Goal: Task Accomplishment & Management: Use online tool/utility

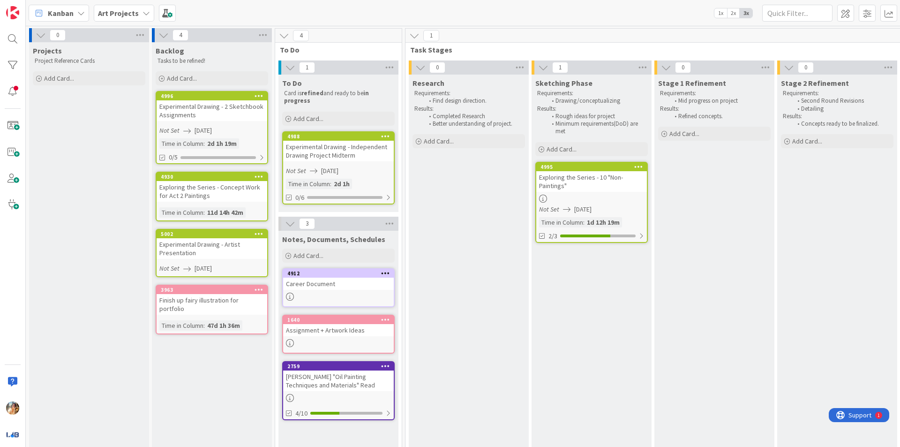
click at [598, 195] on div at bounding box center [591, 199] width 111 height 8
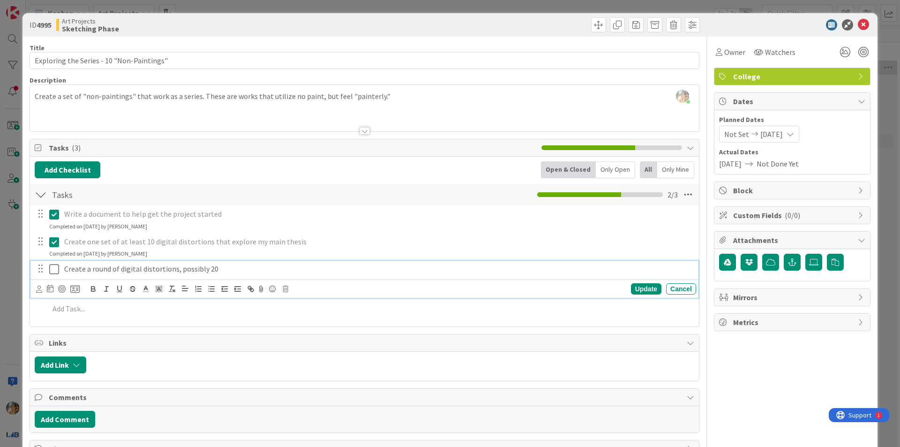
click at [55, 271] on icon at bounding box center [54, 269] width 10 height 11
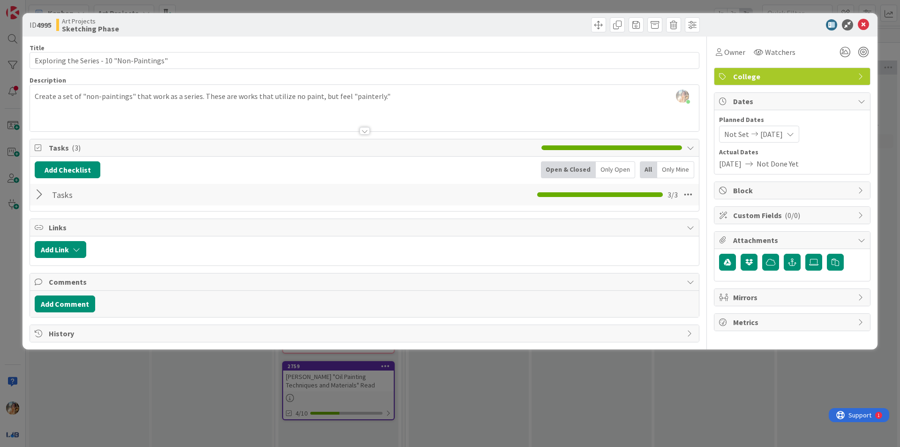
click at [2, 269] on div "ID 4995 Art Projects Sketching Phase Title 41 / 128 Exploring the Series - 10 "…" at bounding box center [450, 223] width 900 height 447
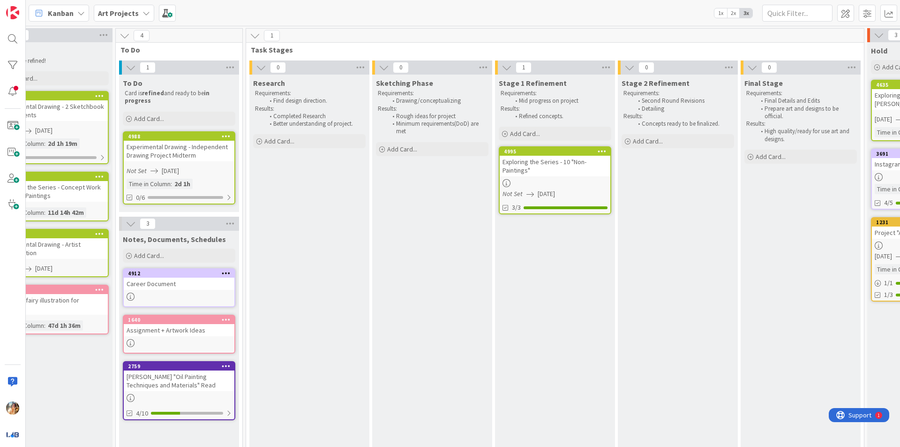
scroll to position [0, 260]
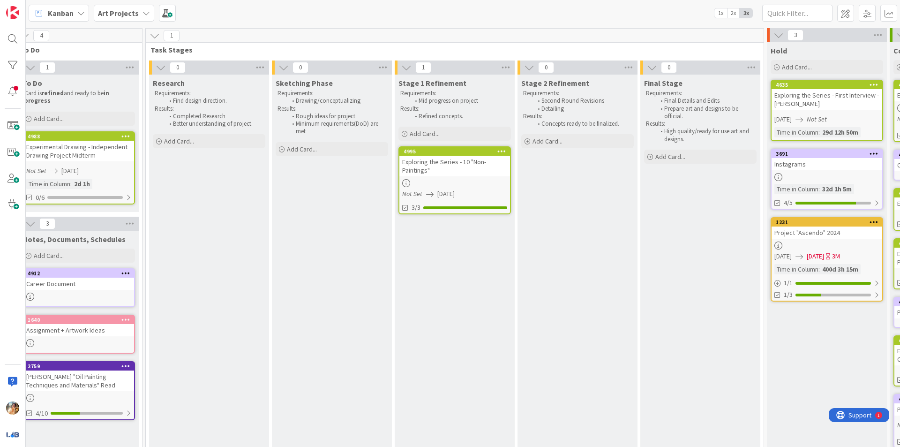
click at [479, 162] on div "Exploring the Series - 10 "Non-Paintings"" at bounding box center [454, 166] width 111 height 21
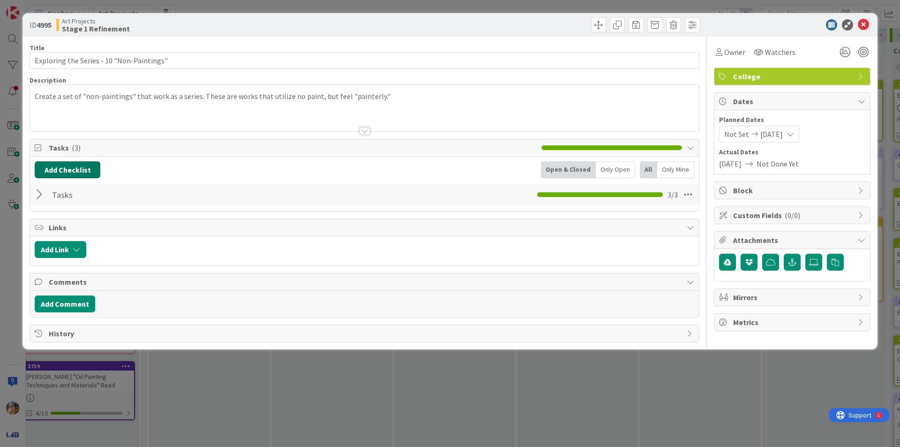
click at [85, 174] on button "Add Checklist" at bounding box center [68, 169] width 66 height 17
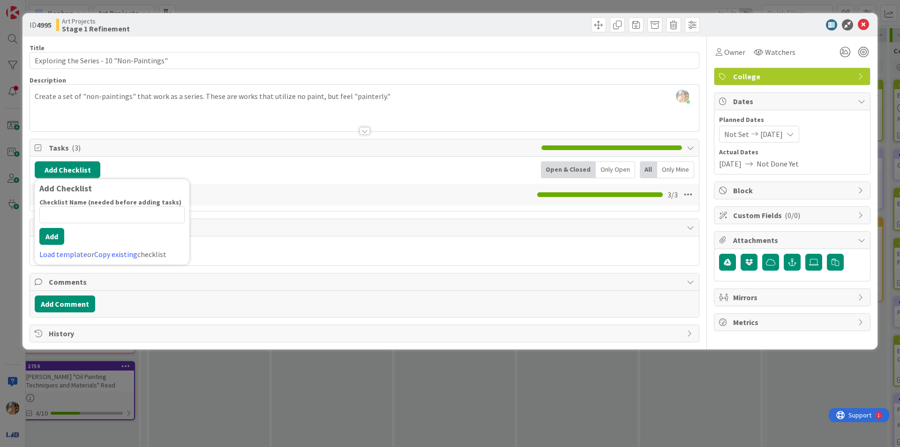
click at [172, 158] on div "Add Checklist Add Checklist Checklist Name (needed before adding tasks) 0 / 64 …" at bounding box center [364, 184] width 669 height 54
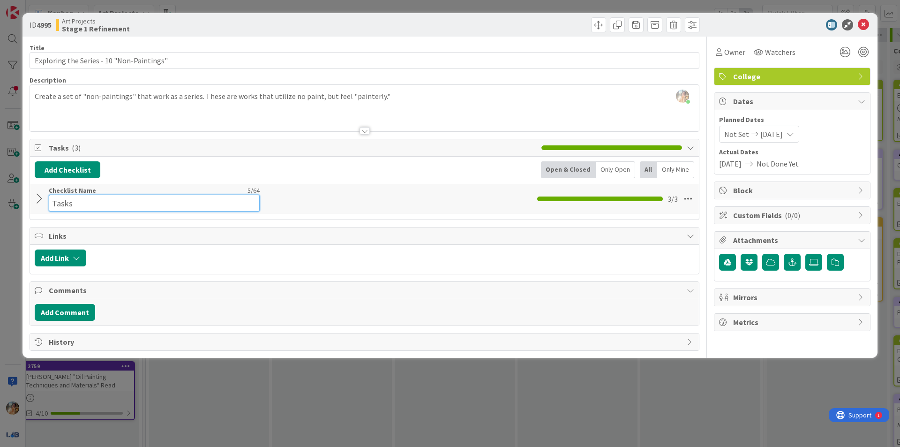
click at [84, 191] on div "Checklist Name 5 / 64 Tasks" at bounding box center [154, 198] width 211 height 25
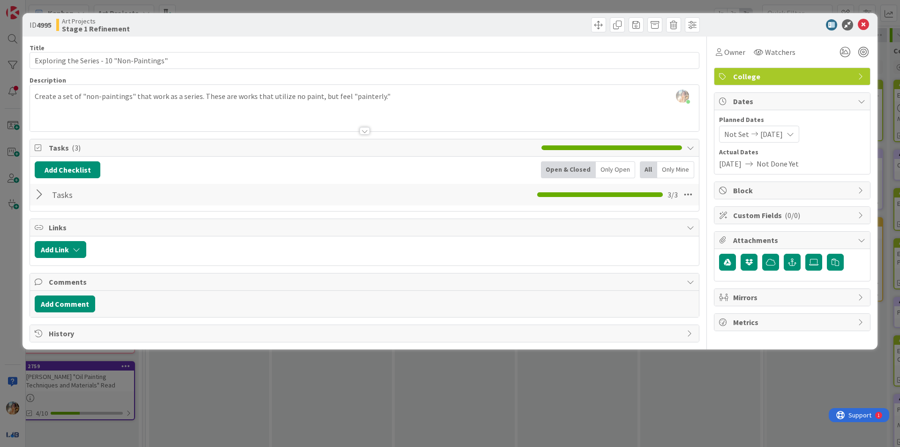
click at [39, 201] on div at bounding box center [41, 194] width 12 height 17
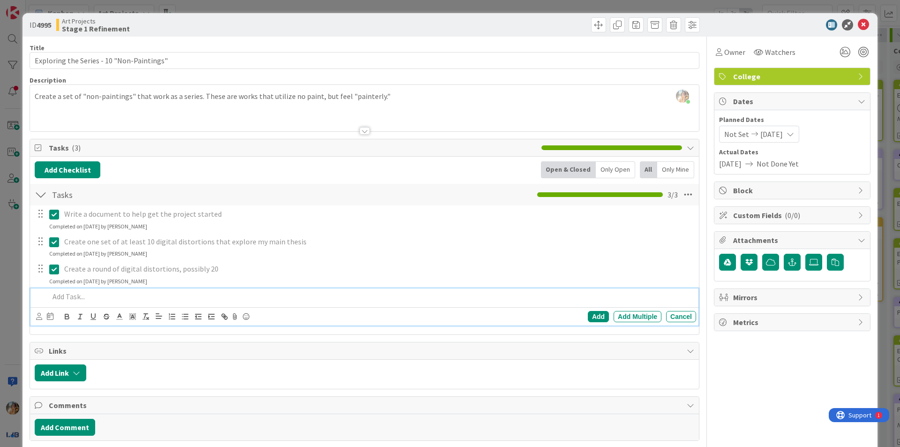
click at [405, 292] on p at bounding box center [370, 296] width 643 height 11
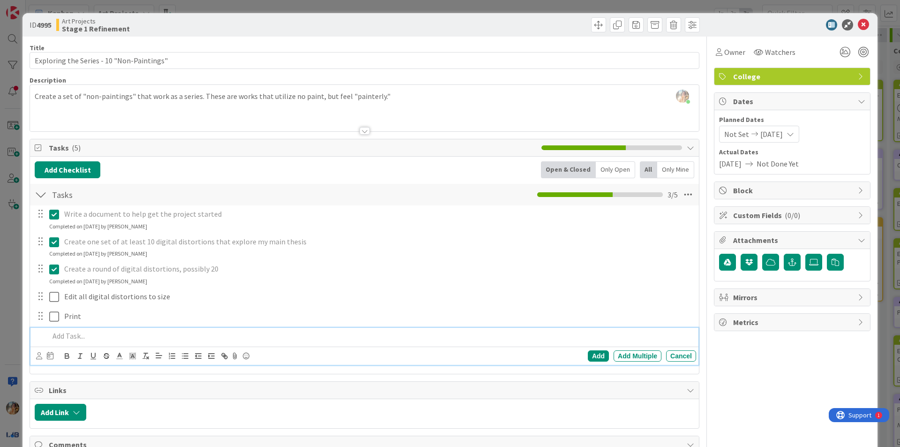
click at [0, 252] on div "ID 4995 Art Projects Stage 1 Refinement Title 41 / 128 Exploring the Series - 1…" at bounding box center [450, 223] width 900 height 447
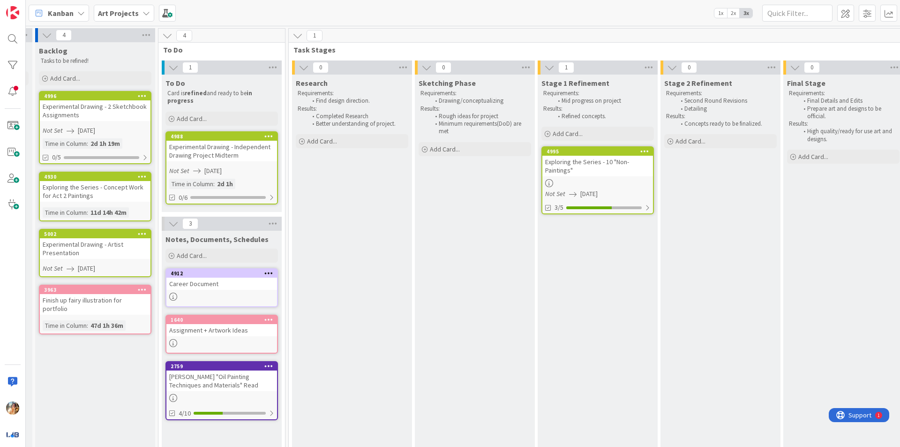
scroll to position [0, 116]
click at [15, 85] on div at bounding box center [12, 91] width 19 height 19
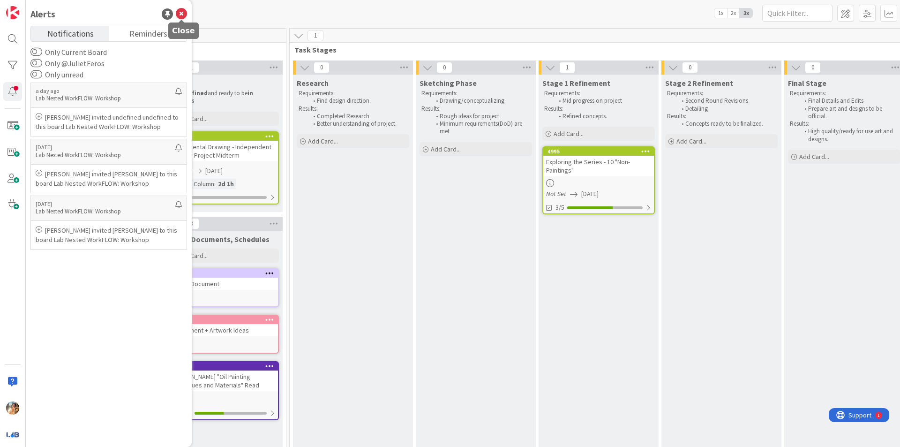
click at [182, 13] on icon at bounding box center [181, 13] width 11 height 11
